Goal: Information Seeking & Learning: Learn about a topic

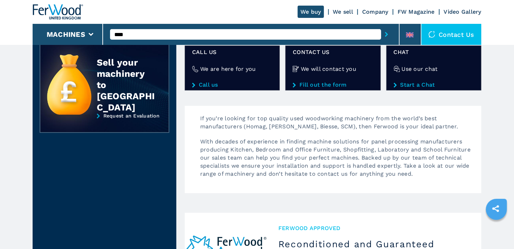
scroll to position [245, 0]
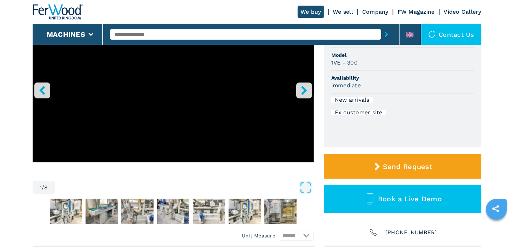
scroll to position [175, 0]
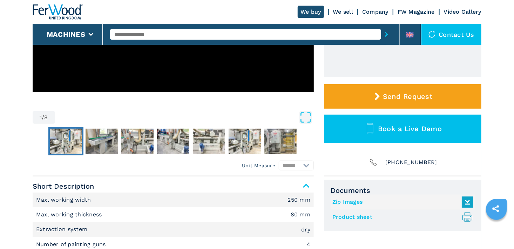
click at [64, 133] on img "Go to Slide 2" at bounding box center [66, 141] width 32 height 25
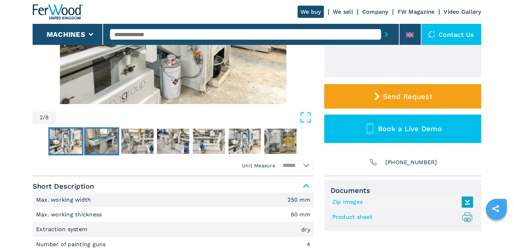
click at [91, 140] on img "Go to Slide 3" at bounding box center [101, 141] width 32 height 25
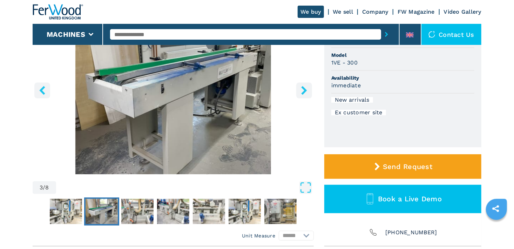
scroll to position [70, 0]
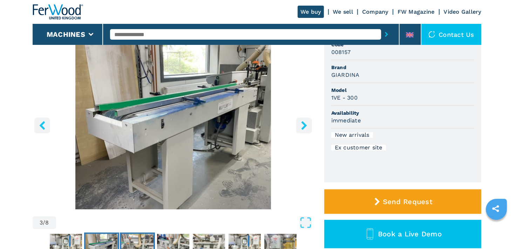
click at [146, 239] on img "Go to Slide 4" at bounding box center [137, 246] width 32 height 25
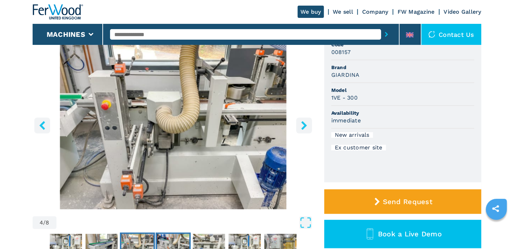
click at [170, 244] on img "Go to Slide 5" at bounding box center [173, 246] width 32 height 25
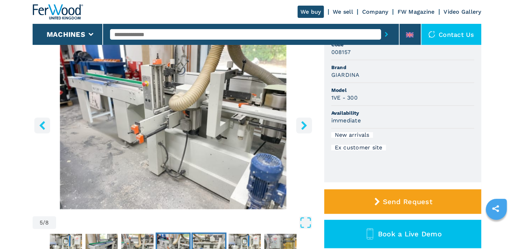
click at [202, 242] on img "Go to Slide 6" at bounding box center [209, 246] width 32 height 25
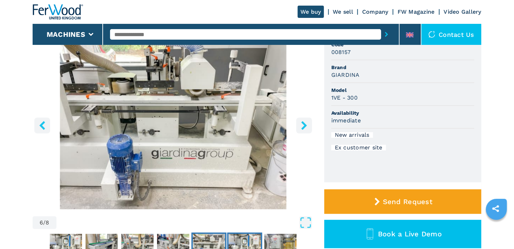
click at [239, 243] on img "Go to Slide 7" at bounding box center [244, 246] width 32 height 25
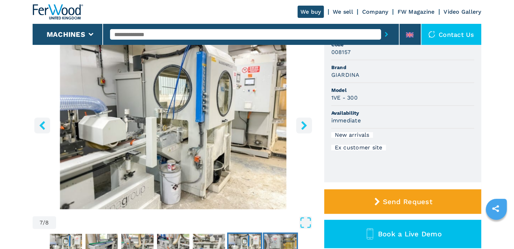
click at [275, 240] on img "Go to Slide 8" at bounding box center [280, 246] width 32 height 25
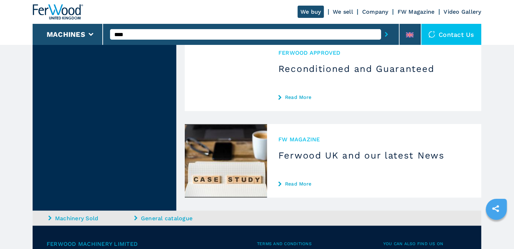
scroll to position [437, 0]
